Goal: Learn about a topic: Learn about a topic

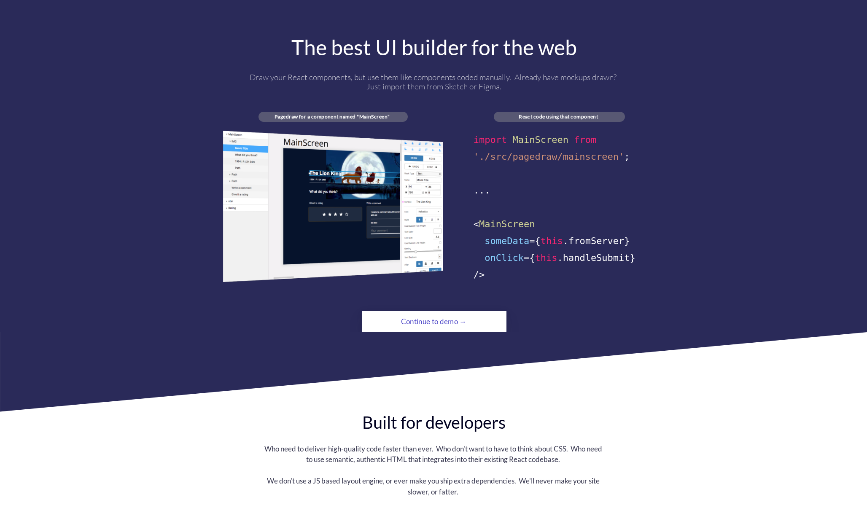
scroll to position [566, 0]
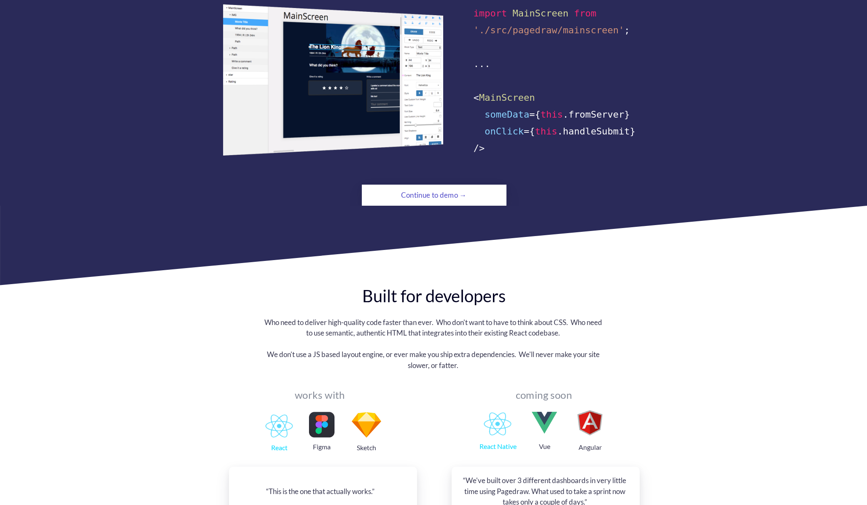
click at [383, 173] on div "Pagedraw Get Started Documentation Blog Pricing The best UI builder for the web…" at bounding box center [434, 29] width 422 height 353
click at [386, 187] on div "Continue to demo →" at bounding box center [434, 195] width 99 height 17
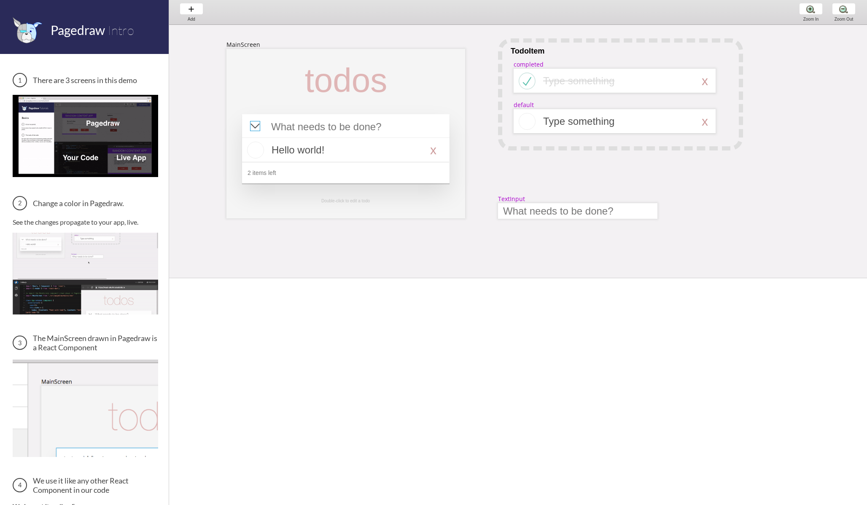
click at [260, 127] on div at bounding box center [255, 126] width 10 height 10
select select "8"
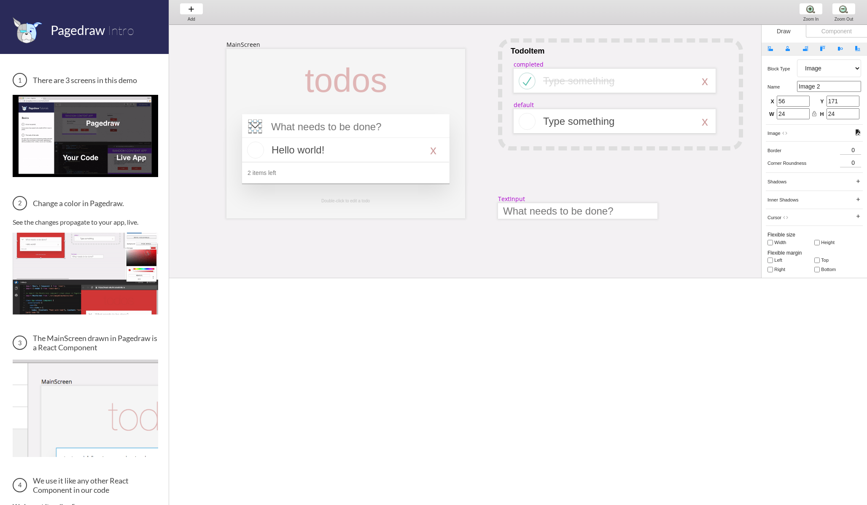
click at [260, 127] on div at bounding box center [260, 125] width 3 height 3
